Goal: Navigation & Orientation: Find specific page/section

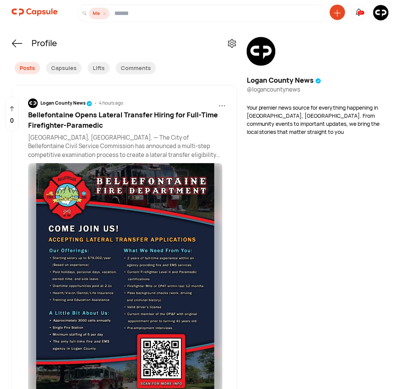
click at [36, 15] on img at bounding box center [35, 12] width 46 height 15
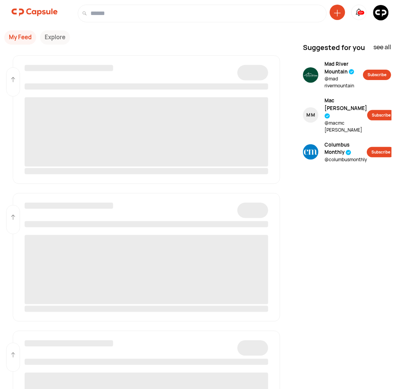
click at [378, 14] on img at bounding box center [380, 12] width 15 height 15
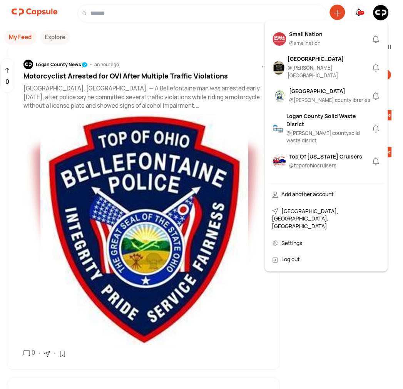
scroll to position [641, 0]
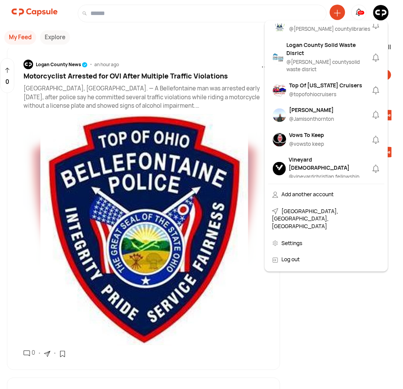
click at [308, 106] on div "Jamison Thornton" at bounding box center [311, 110] width 45 height 8
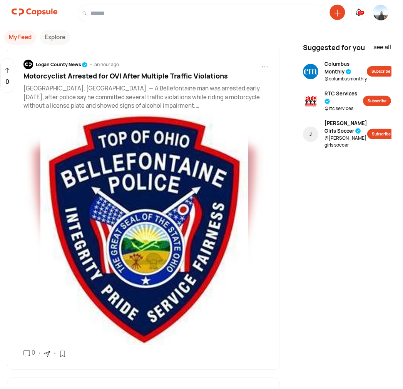
click at [29, 8] on img at bounding box center [35, 12] width 46 height 15
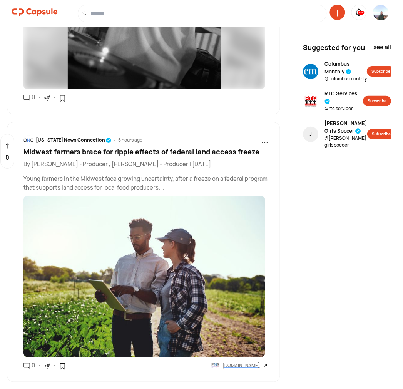
scroll to position [971, 0]
